Goal: Information Seeking & Learning: Learn about a topic

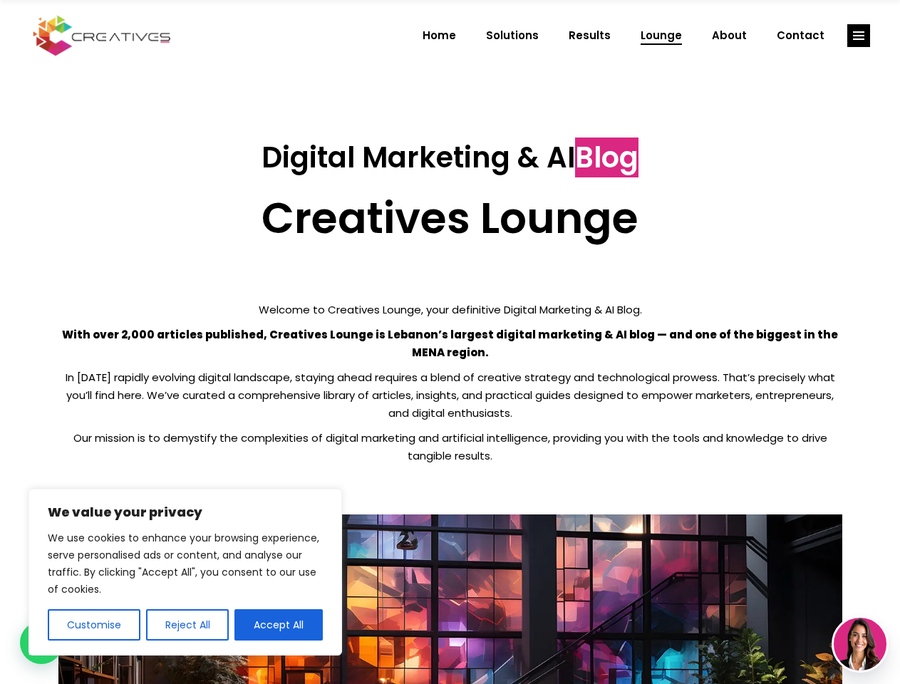
click at [450, 342] on p "With over 2,000 articles published, Creatives Lounge is Lebanon’s largest digit…" at bounding box center [450, 344] width 784 height 36
click at [93, 625] on button "Customise" at bounding box center [94, 625] width 93 height 31
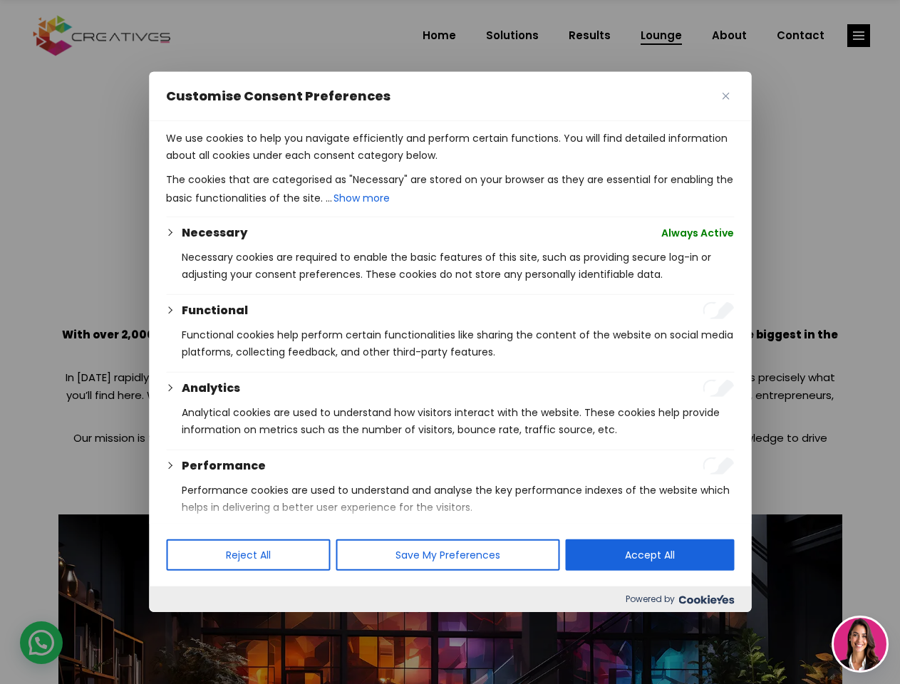
click at [187, 625] on div at bounding box center [450, 342] width 900 height 684
click at [279, 164] on p "We use cookies to help you navigate efficiently and perform certain functions. …" at bounding box center [450, 147] width 568 height 34
click at [859, 36] on div at bounding box center [450, 342] width 900 height 684
click at [860, 644] on img at bounding box center [860, 644] width 53 height 53
